Goal: Find specific page/section: Find specific page/section

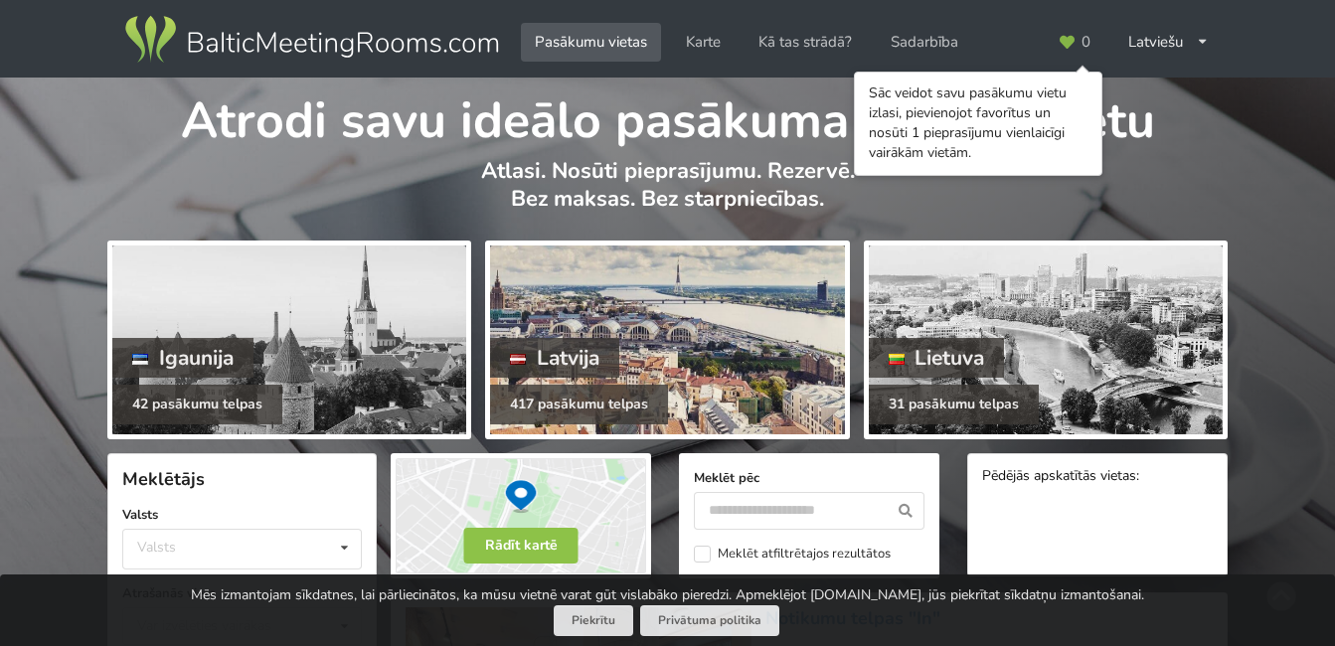
click at [615, 325] on div at bounding box center [667, 339] width 354 height 189
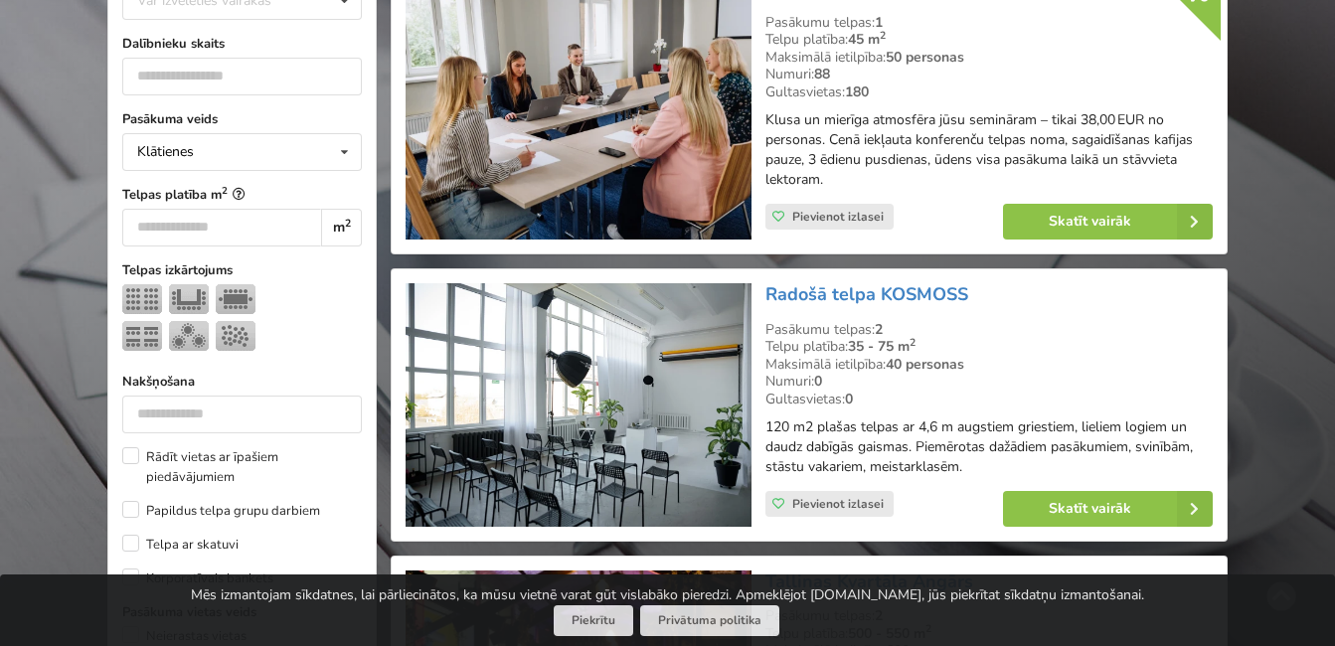
scroll to position [685, 0]
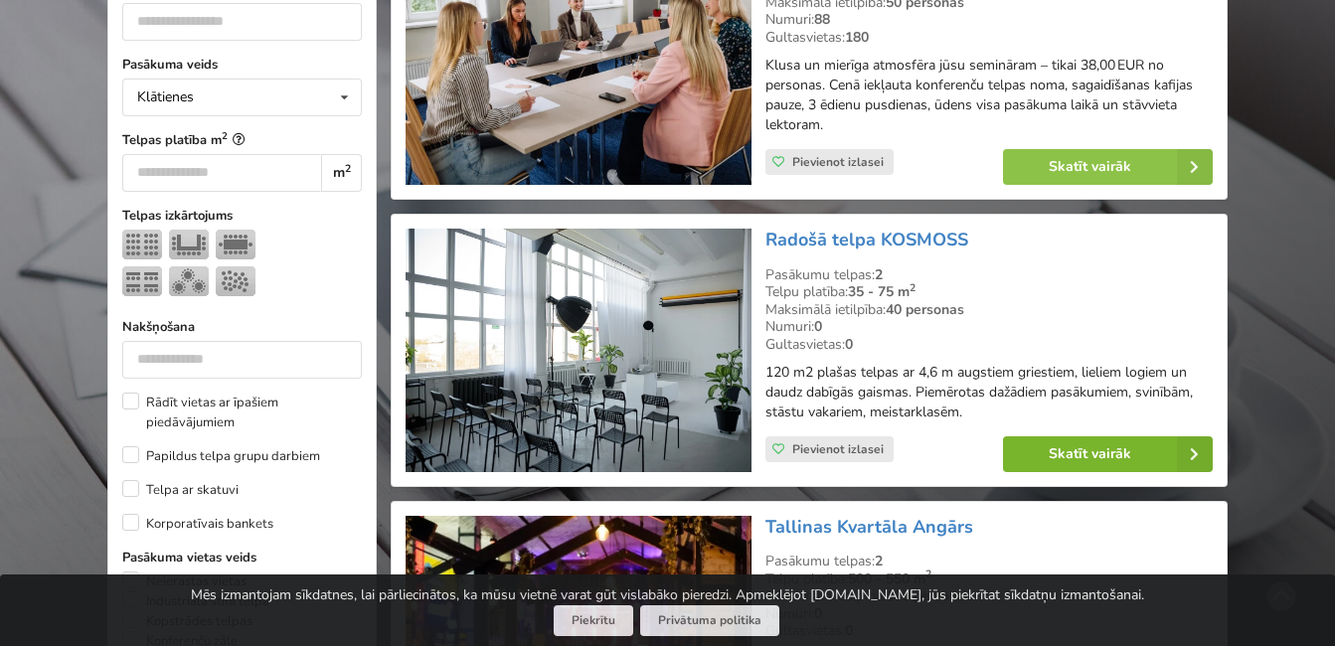
click at [1104, 449] on link "Skatīt vairāk" at bounding box center [1108, 454] width 210 height 36
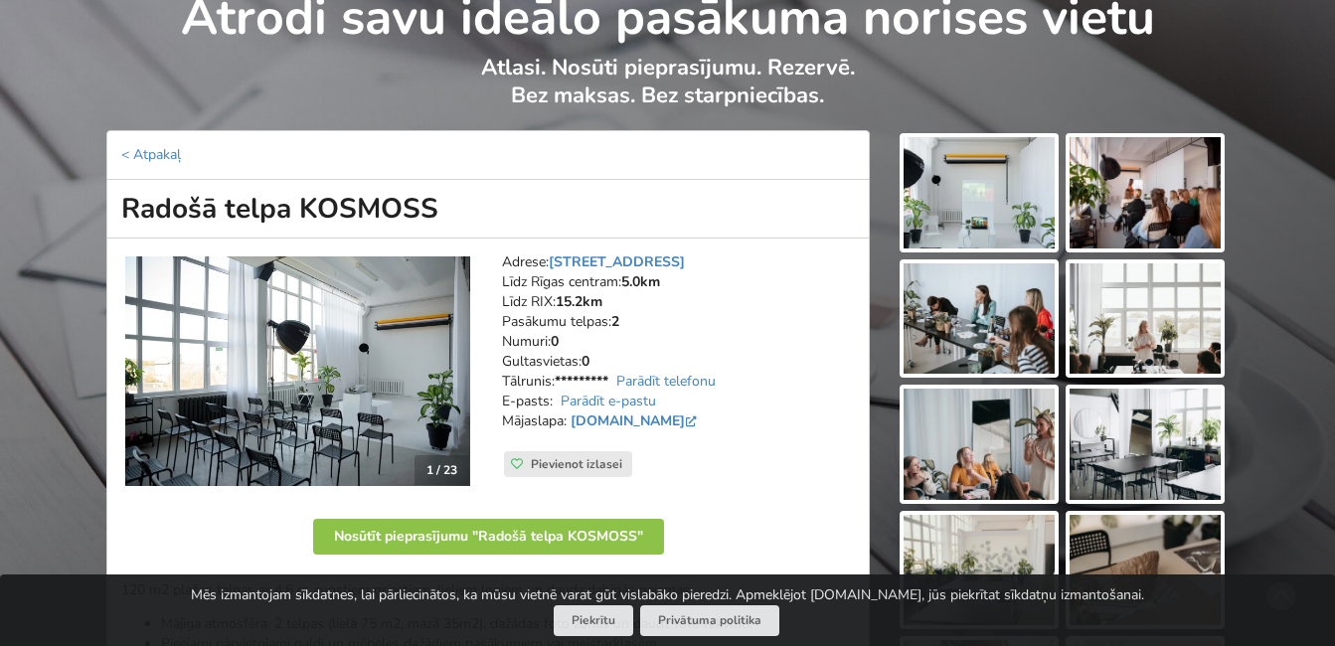
scroll to position [114, 0]
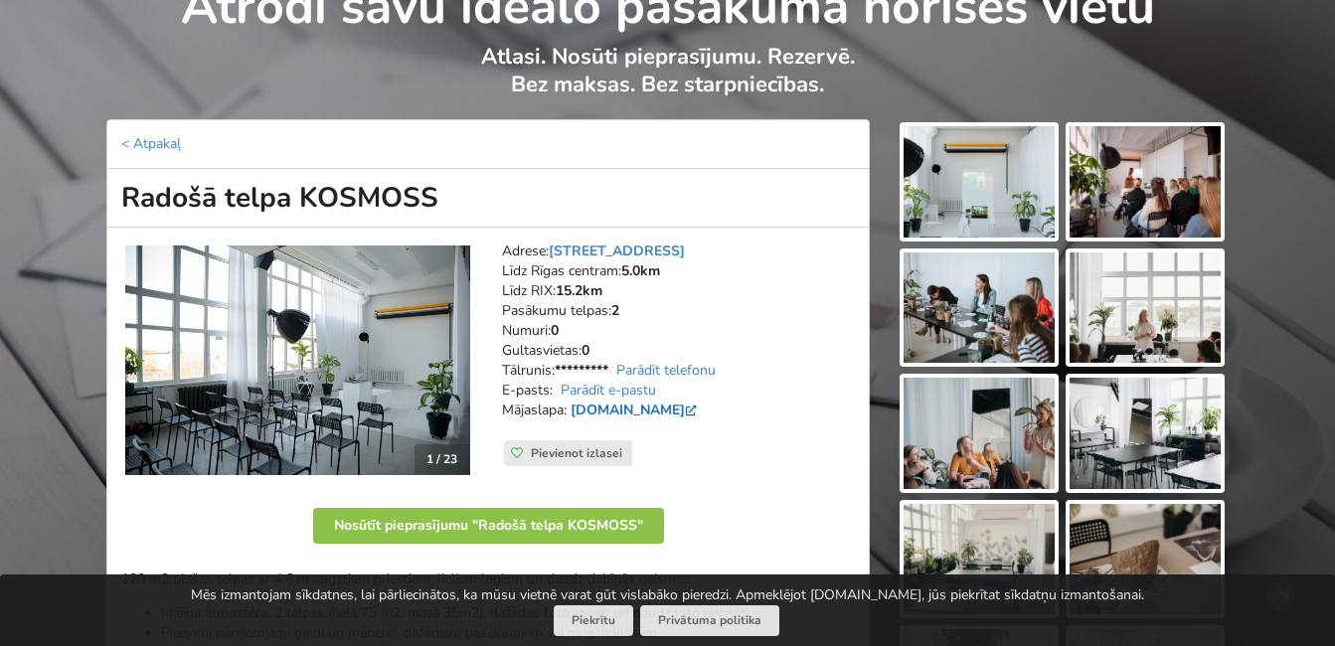
click at [659, 408] on link "www.telpakosmoss.lv" at bounding box center [636, 410] width 130 height 19
